Goal: Transaction & Acquisition: Book appointment/travel/reservation

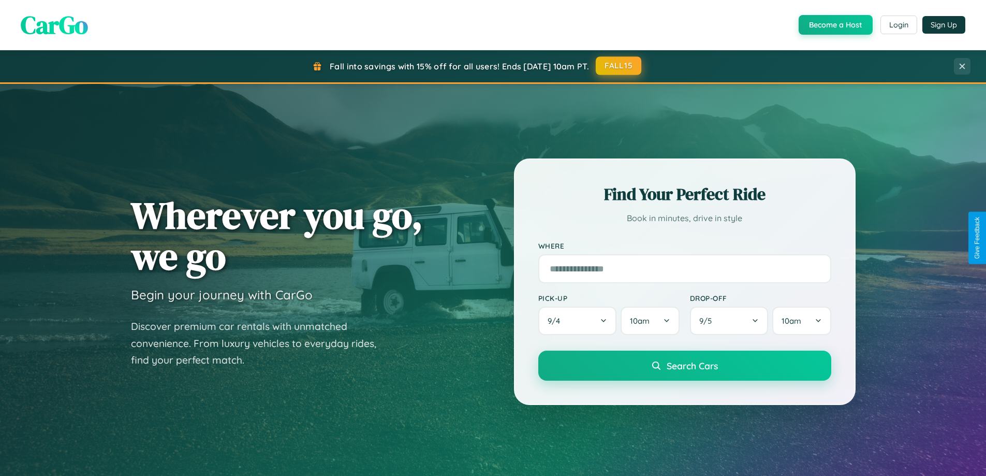
click at [619, 66] on button "FALL15" at bounding box center [619, 65] width 46 height 19
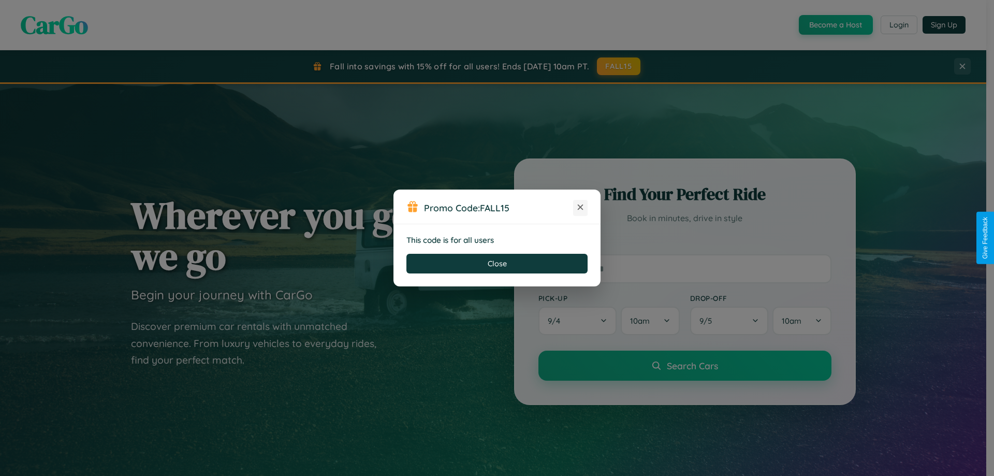
click at [580, 208] on icon at bounding box center [580, 207] width 10 height 10
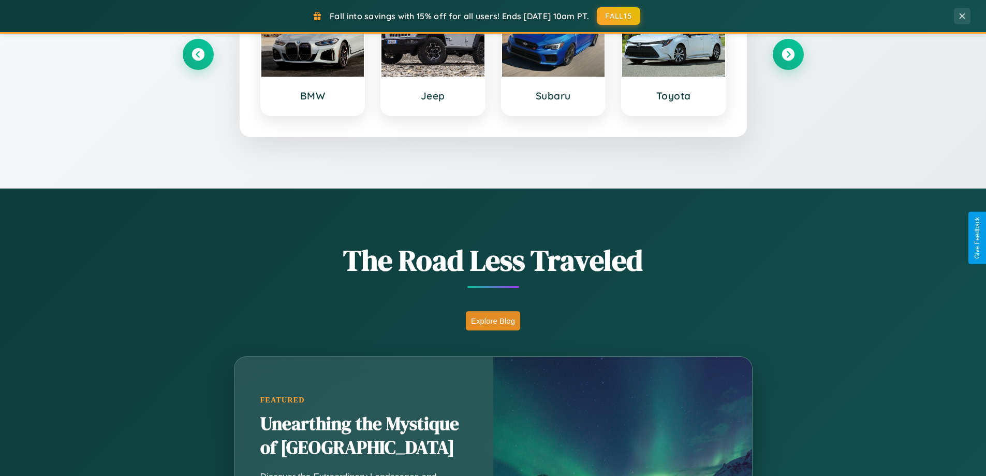
scroll to position [1663, 0]
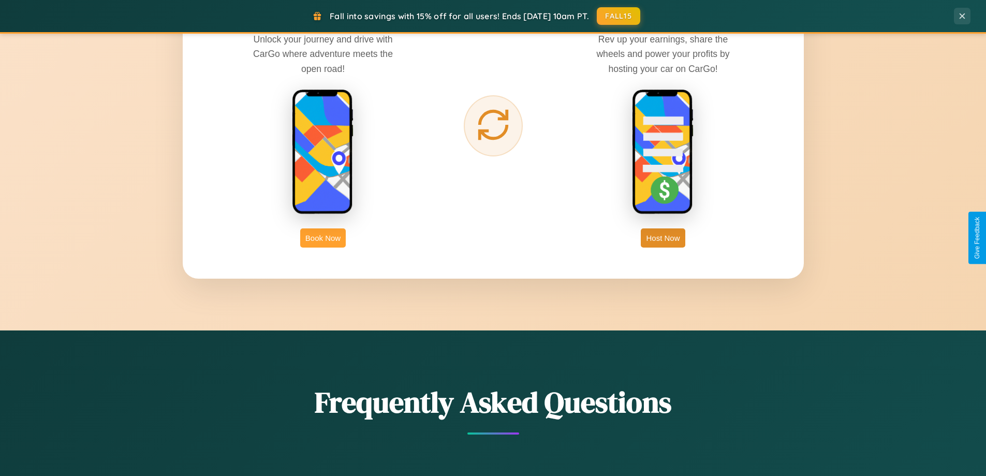
click at [323, 238] on button "Book Now" at bounding box center [323, 237] width 46 height 19
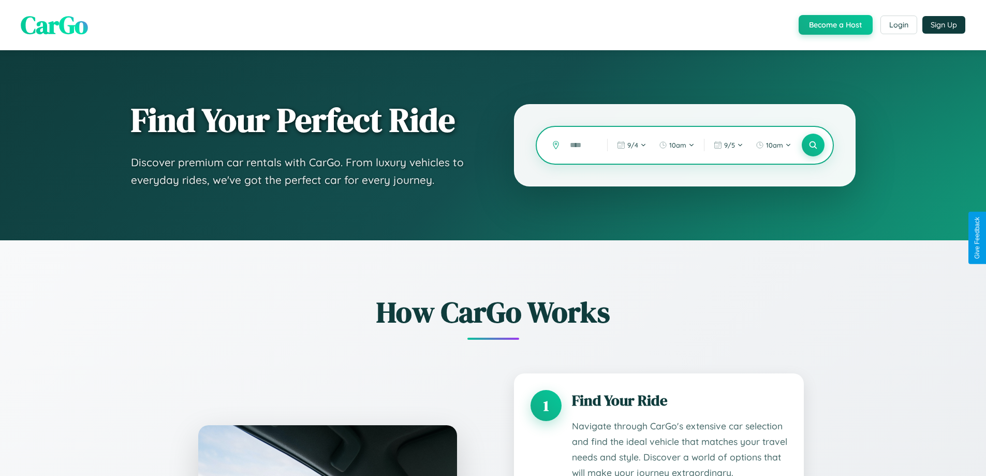
click at [581, 145] on input "text" at bounding box center [581, 145] width 32 height 18
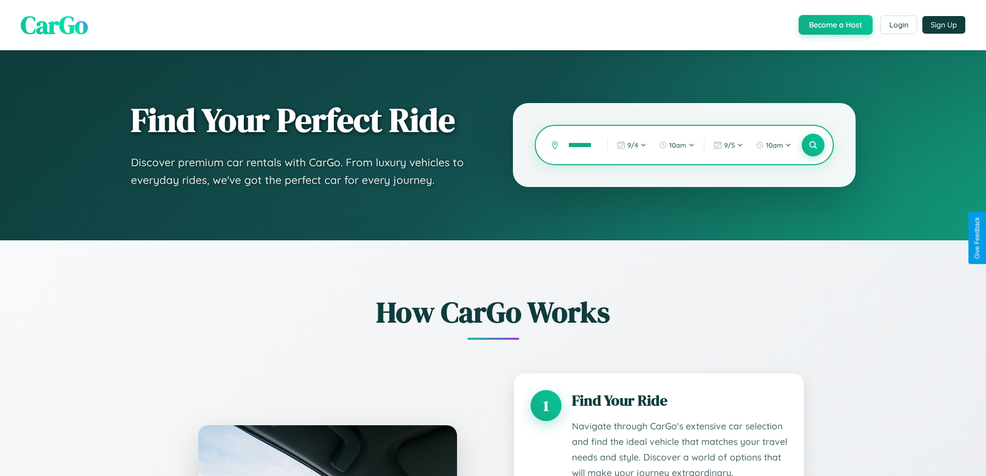
scroll to position [0, 19]
type input "**********"
click at [813, 145] on icon at bounding box center [813, 145] width 10 height 10
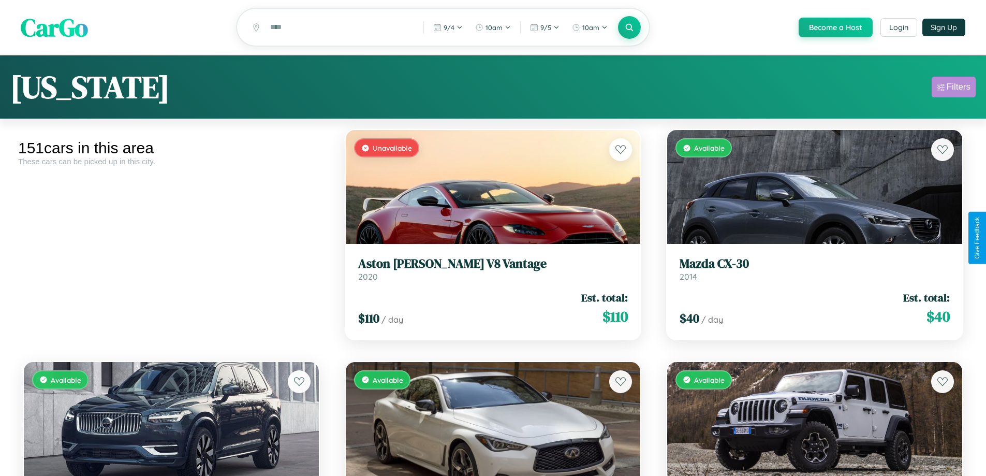
click at [953, 89] on div "Filters" at bounding box center [959, 87] width 24 height 10
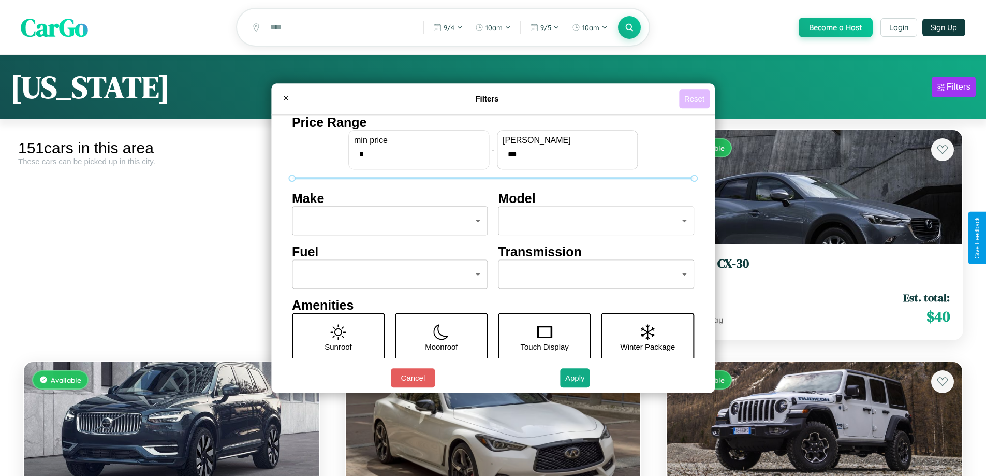
click at [696, 98] on button "Reset" at bounding box center [694, 98] width 31 height 19
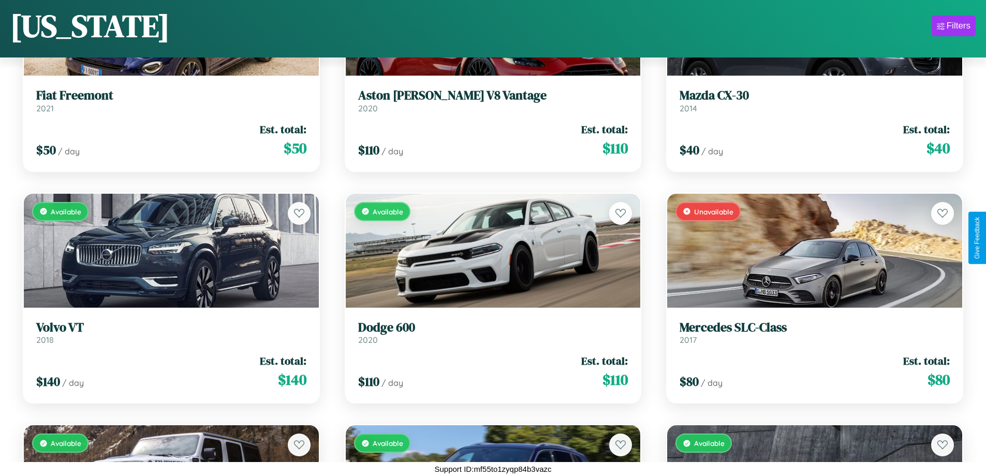
scroll to position [377, 0]
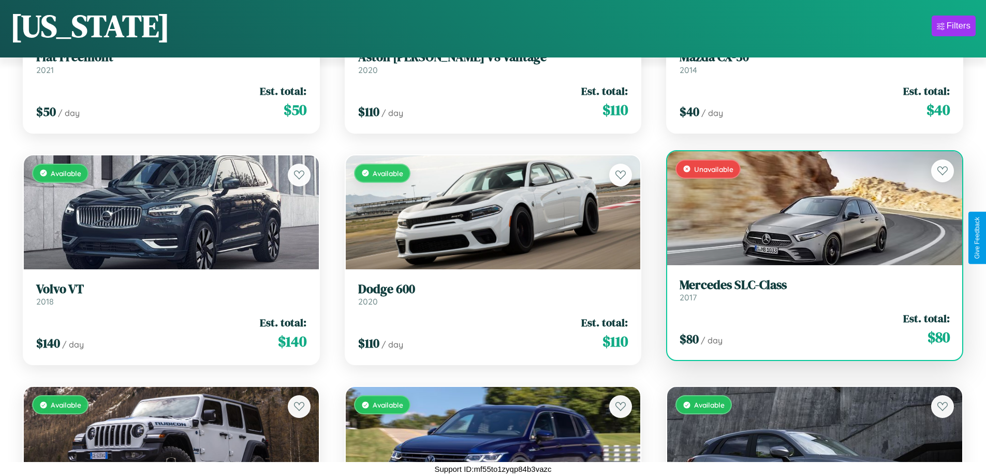
click at [808, 292] on link "Mercedes SLC-Class 2017" at bounding box center [815, 289] width 270 height 25
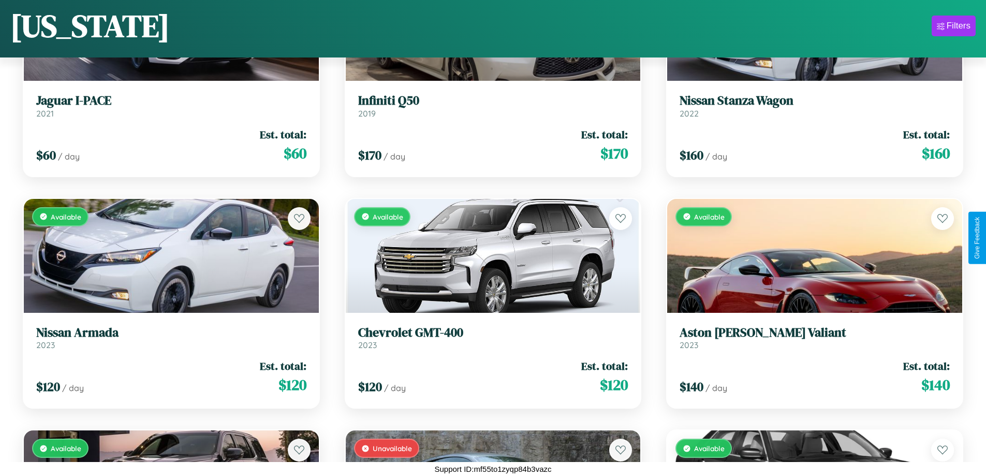
scroll to position [7331, 0]
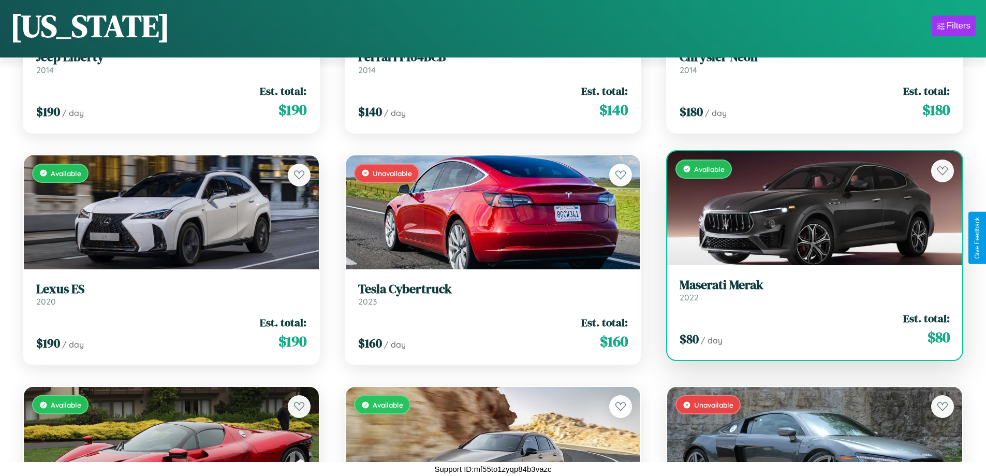
click at [808, 289] on h3 "Maserati Merak" at bounding box center [815, 284] width 270 height 15
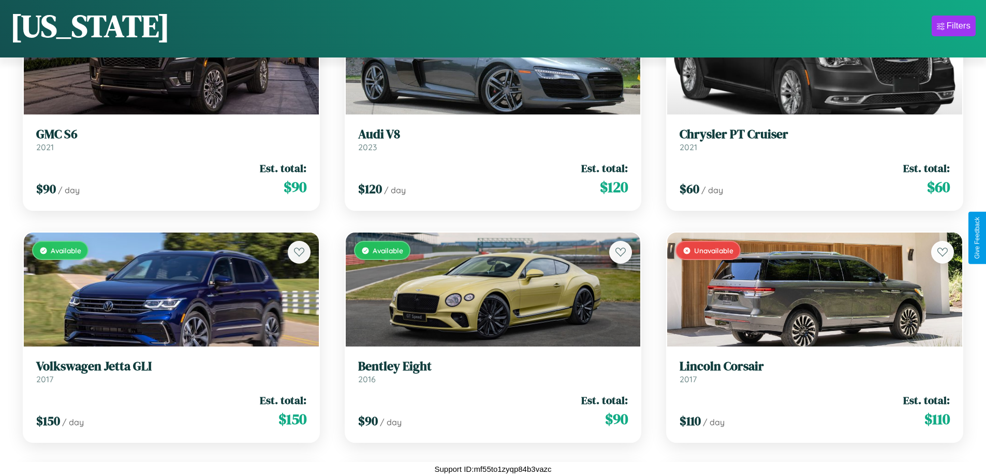
scroll to position [5245, 0]
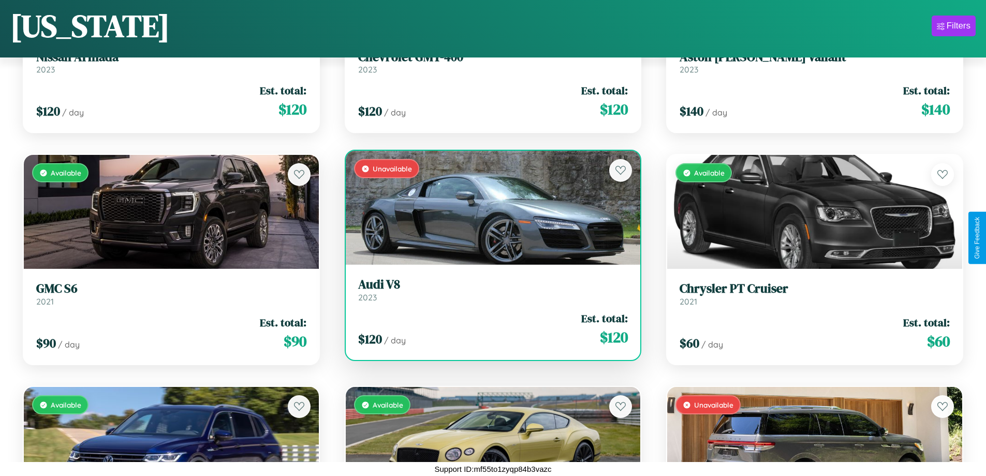
click at [489, 289] on h3 "Audi V8" at bounding box center [493, 284] width 270 height 15
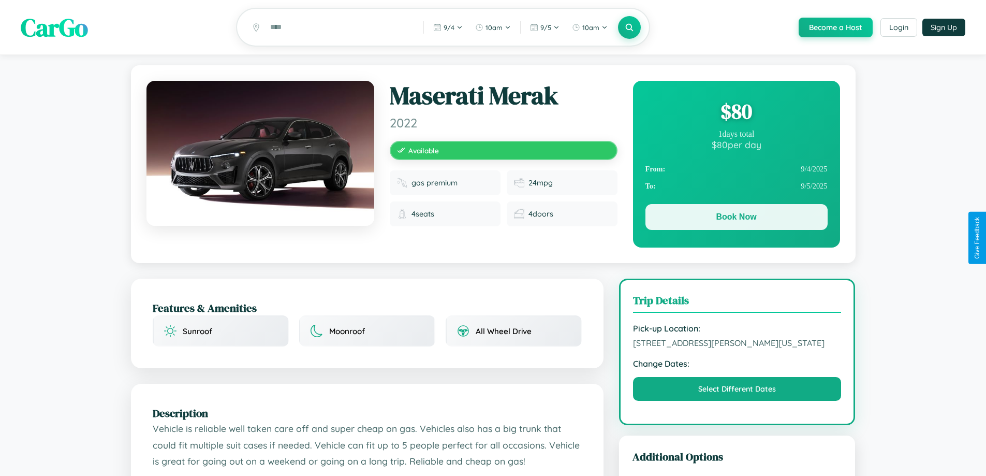
click at [736, 218] on button "Book Now" at bounding box center [736, 217] width 182 height 26
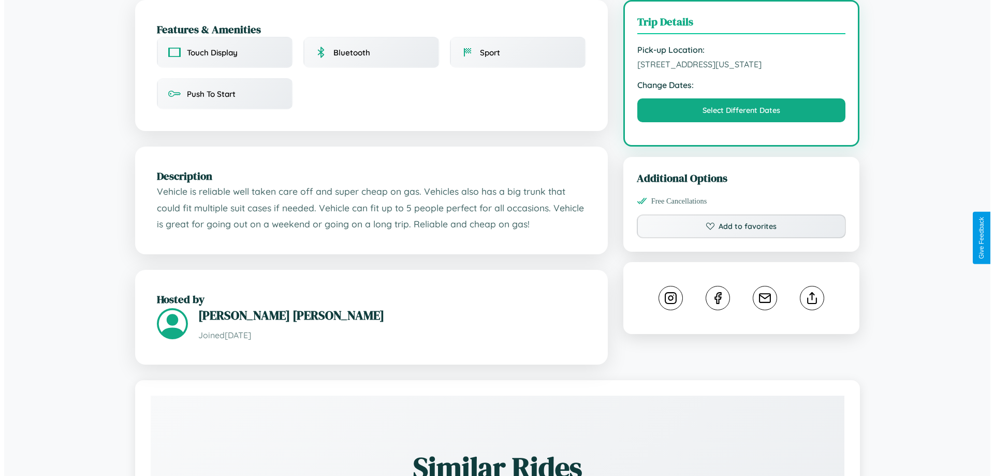
scroll to position [311, 0]
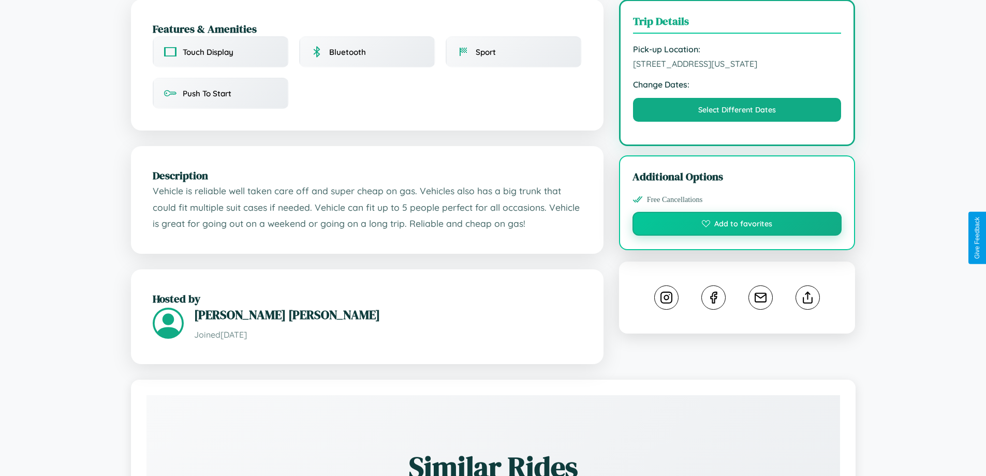
click at [737, 236] on button "Add to favorites" at bounding box center [738, 224] width 210 height 24
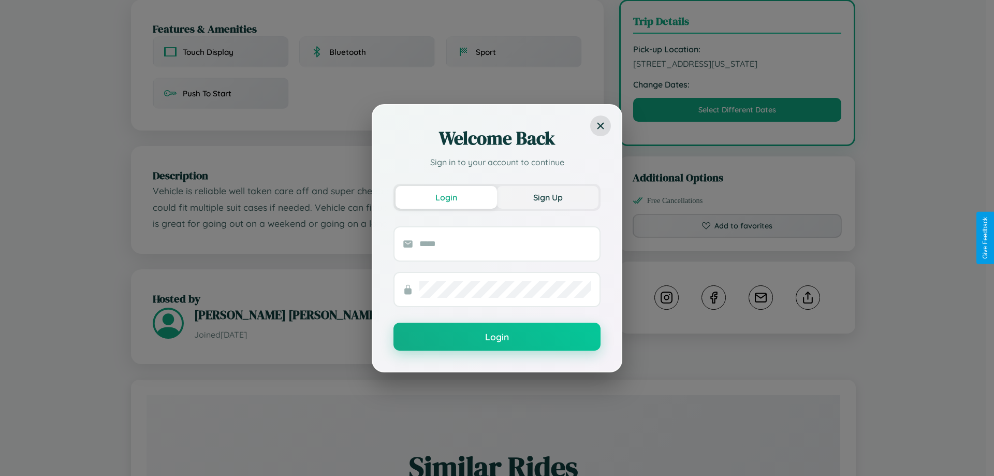
click at [548, 197] on button "Sign Up" at bounding box center [547, 197] width 101 height 23
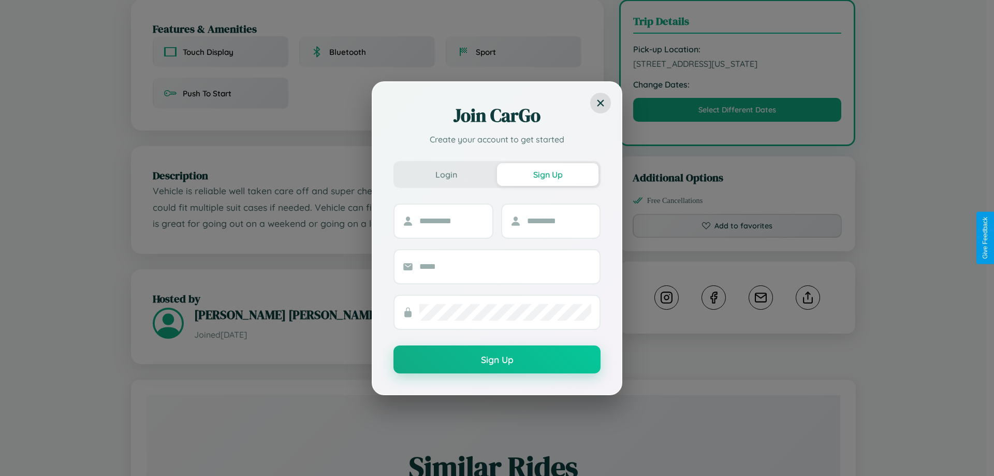
click at [737, 238] on div "Join CarGo Create your account to get started Login Sign Up Sign Up" at bounding box center [497, 238] width 994 height 476
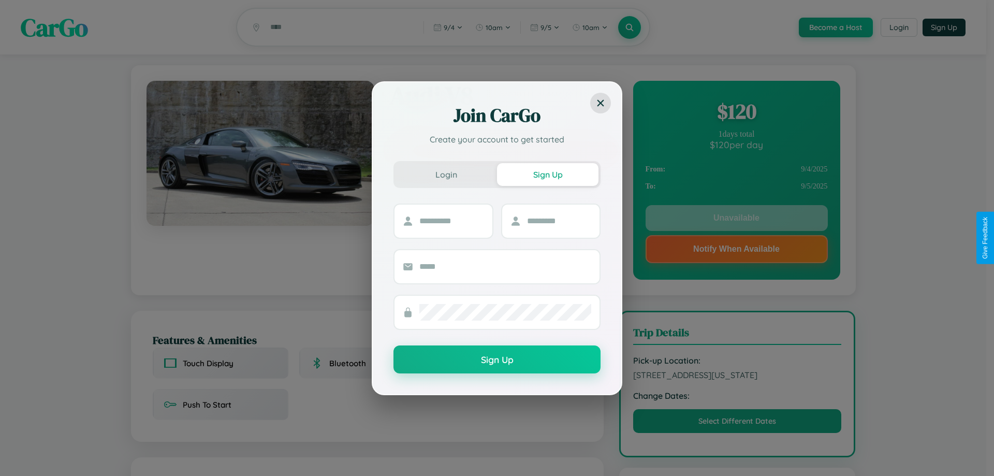
click at [736, 113] on div "Join CarGo Create your account to get started Login Sign Up Sign Up" at bounding box center [497, 238] width 994 height 476
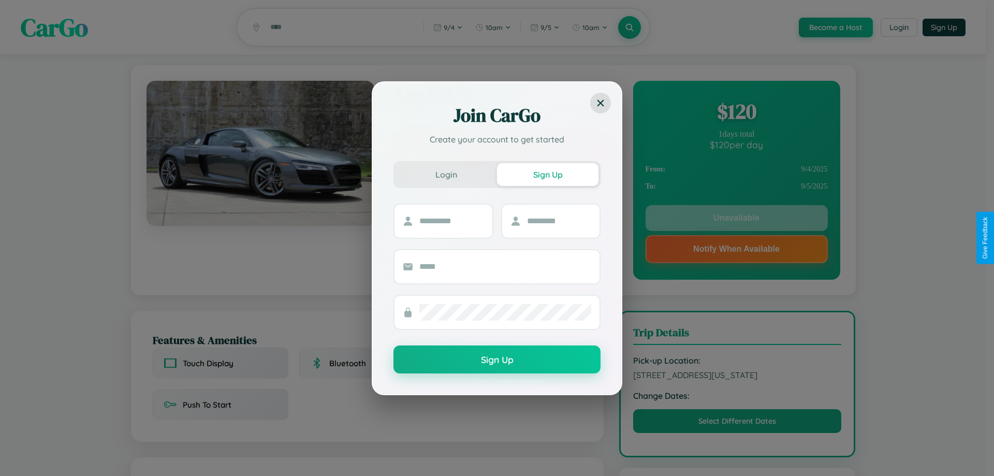
click at [736, 113] on div "Join CarGo Create your account to get started Login Sign Up Sign Up" at bounding box center [497, 238] width 994 height 476
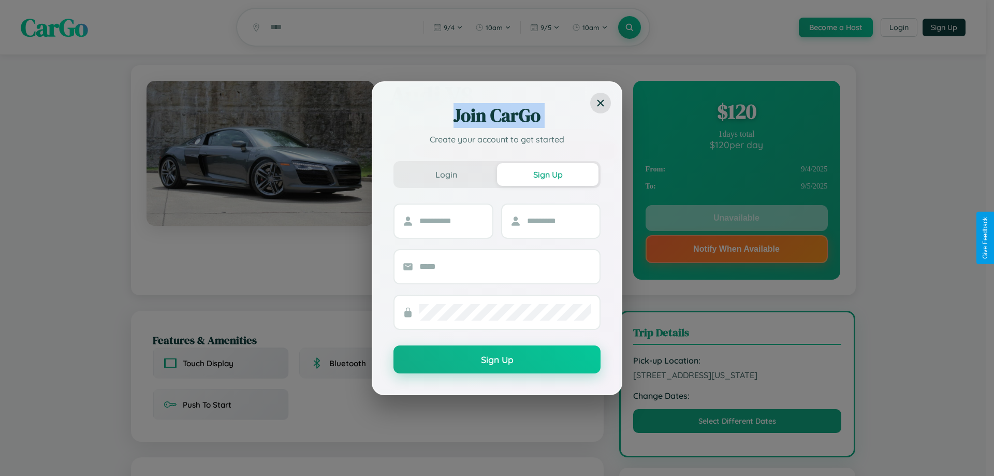
click at [736, 113] on div "Join CarGo Create your account to get started Login Sign Up Sign Up" at bounding box center [497, 238] width 994 height 476
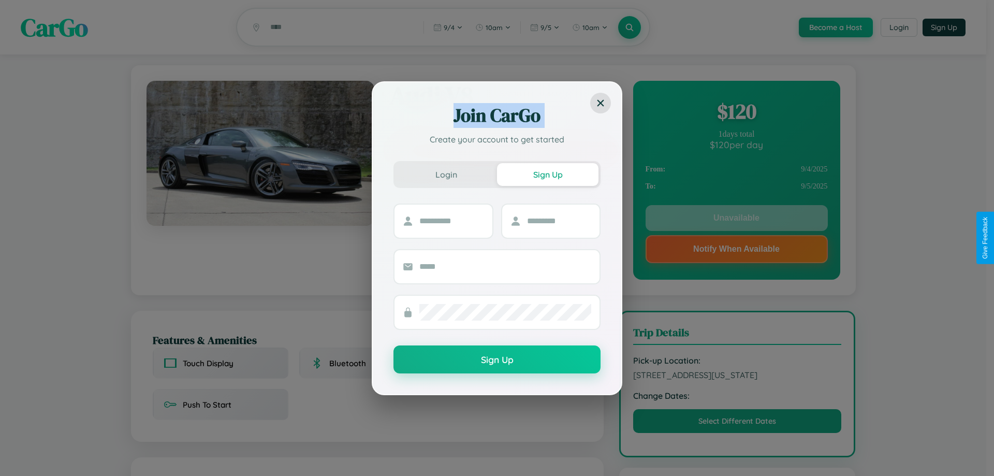
click at [736, 113] on div "Join CarGo Create your account to get started Login Sign Up Sign Up" at bounding box center [497, 238] width 994 height 476
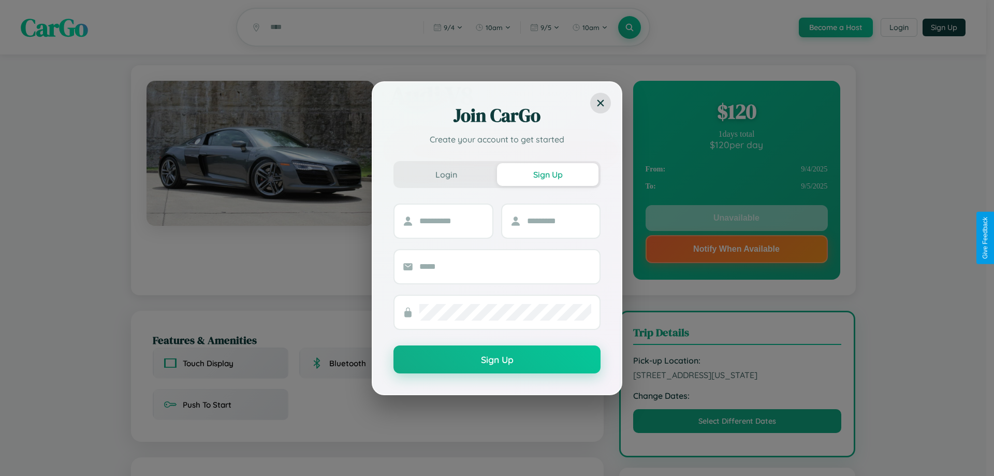
click at [736, 113] on div "Join CarGo Create your account to get started Login Sign Up Sign Up" at bounding box center [497, 238] width 994 height 476
